Goal: Find specific page/section: Find specific page/section

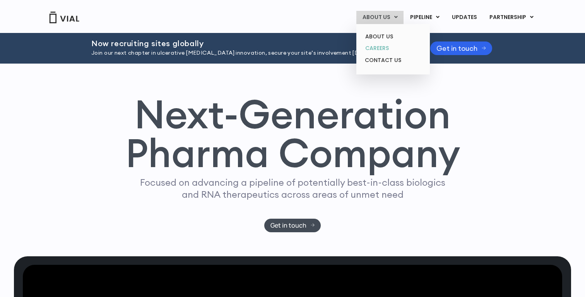
click at [391, 46] on link "CAREERS" at bounding box center [393, 48] width 68 height 12
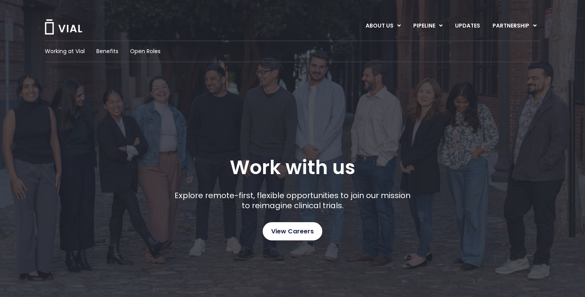
click at [295, 228] on span "View Careers" at bounding box center [292, 231] width 43 height 10
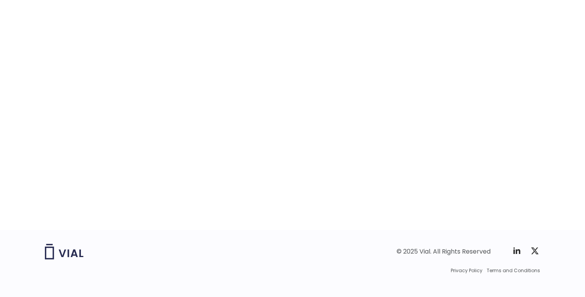
scroll to position [1220, 0]
